Goal: Find specific page/section: Find specific page/section

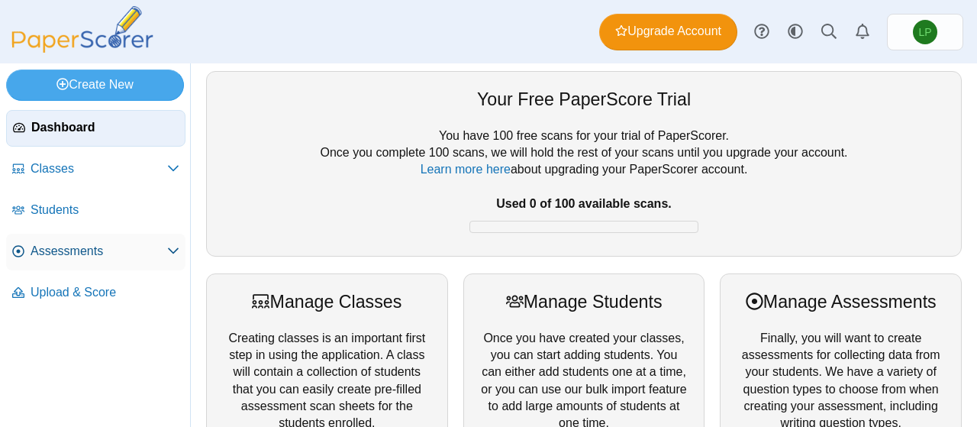
click at [77, 256] on span "Assessments" at bounding box center [99, 251] width 137 height 17
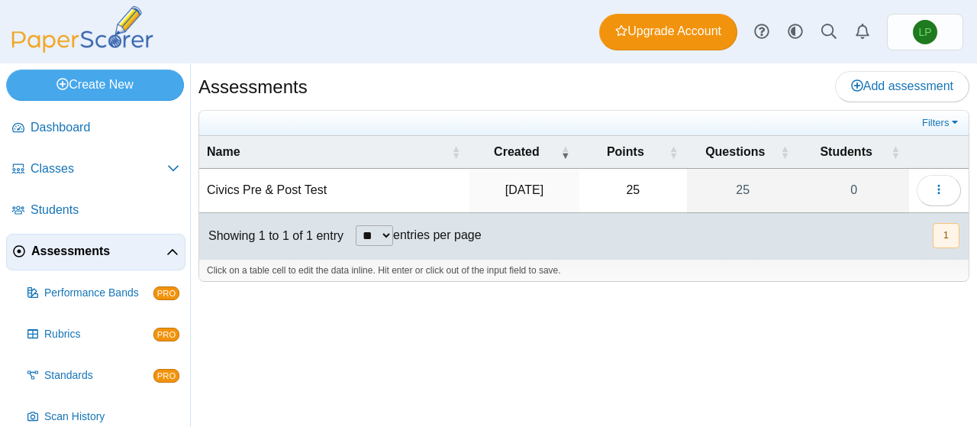
click at [253, 191] on td "Civics Pre & Post Test" at bounding box center [334, 190] width 270 height 43
click at [541, 195] on time "[DATE]" at bounding box center [524, 189] width 38 height 13
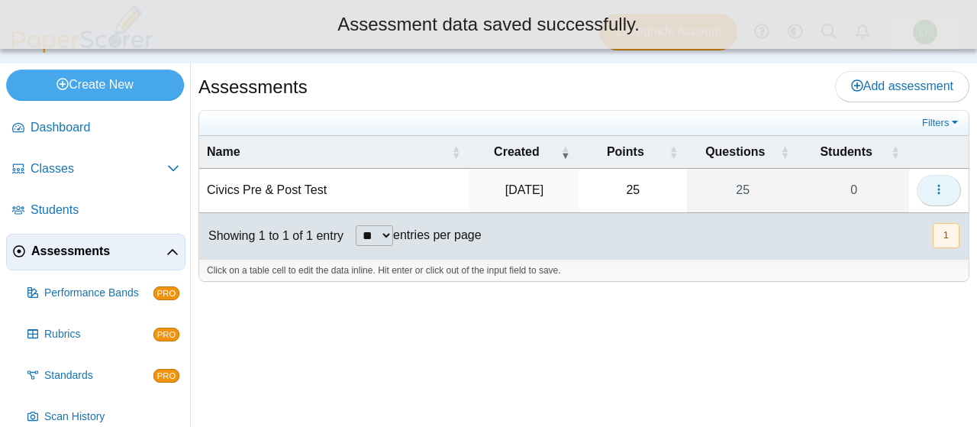
click at [952, 197] on button "button" at bounding box center [938, 190] width 44 height 31
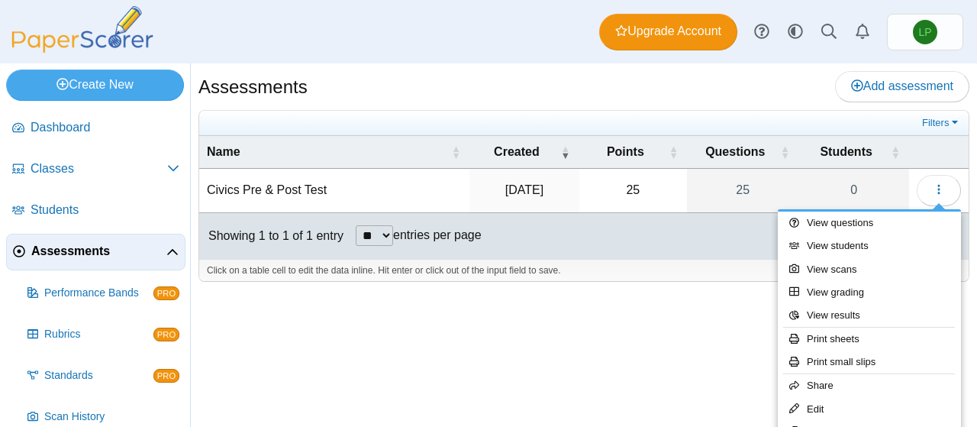
click at [275, 188] on td "Civics Pre & Post Test" at bounding box center [334, 190] width 270 height 43
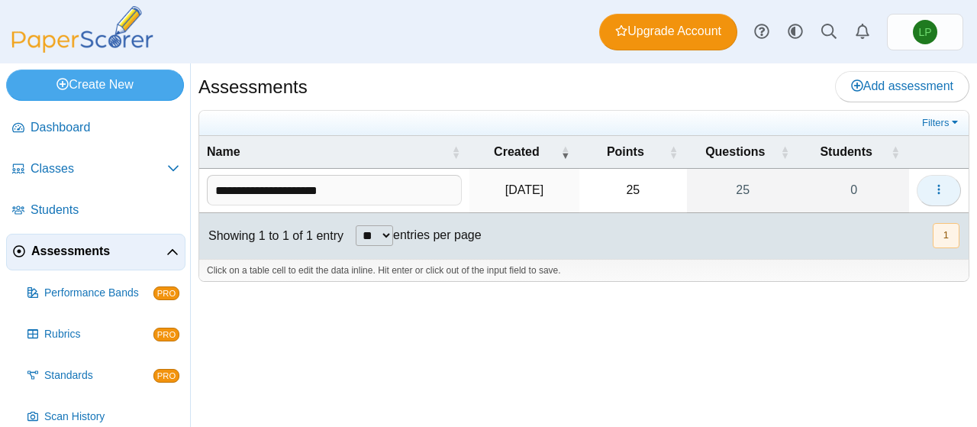
click at [941, 183] on icon "button" at bounding box center [938, 189] width 12 height 12
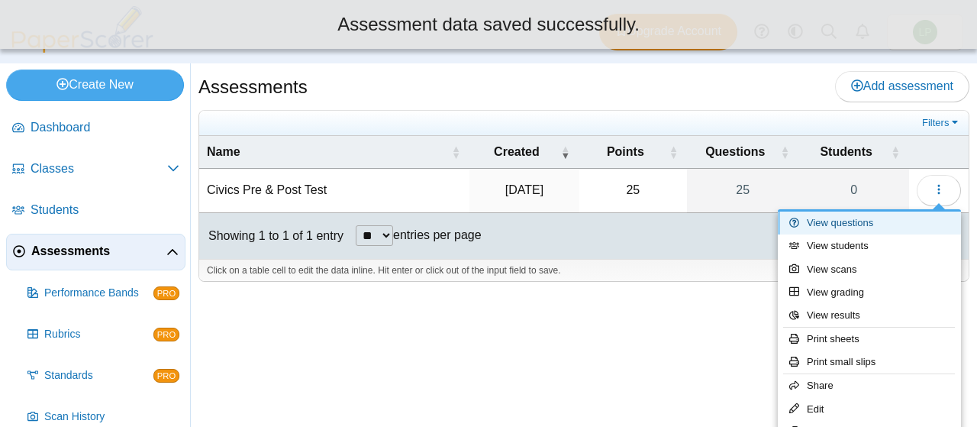
click at [827, 227] on link "View questions" at bounding box center [869, 222] width 183 height 23
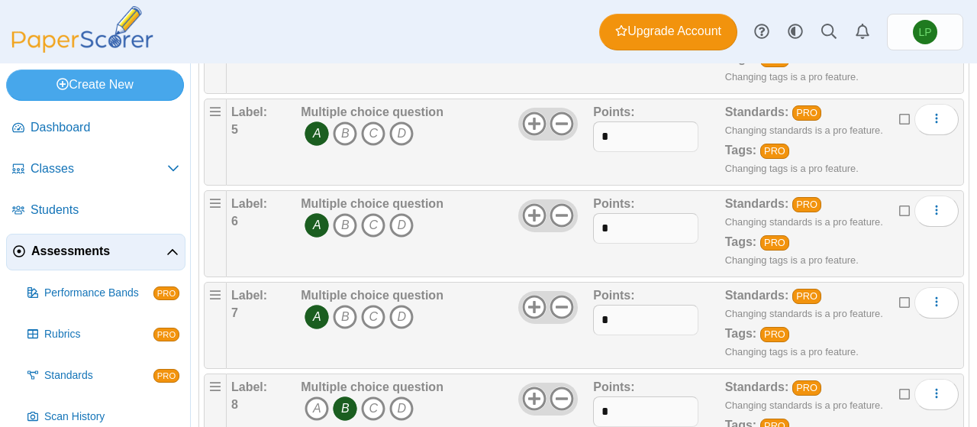
scroll to position [573, 0]
